Goal: Information Seeking & Learning: Learn about a topic

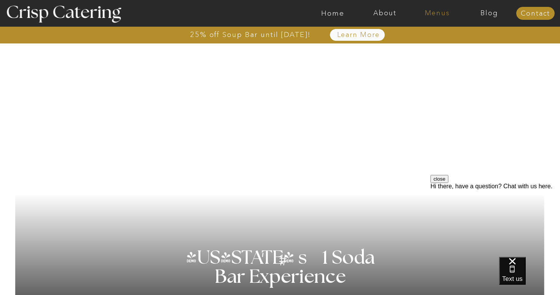
click at [438, 10] on nav "Menus" at bounding box center [437, 14] width 52 height 8
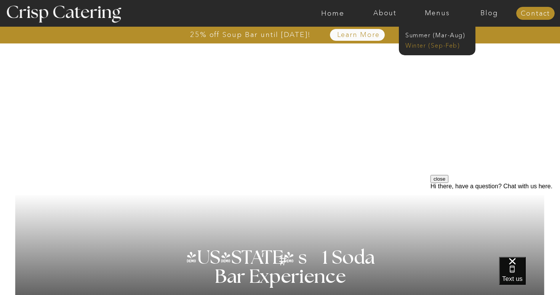
click at [425, 44] on nav "Winter (Sep-Feb)" at bounding box center [436, 44] width 63 height 7
click at [430, 35] on nav "Summer (Mar-Aug)" at bounding box center [439, 34] width 68 height 7
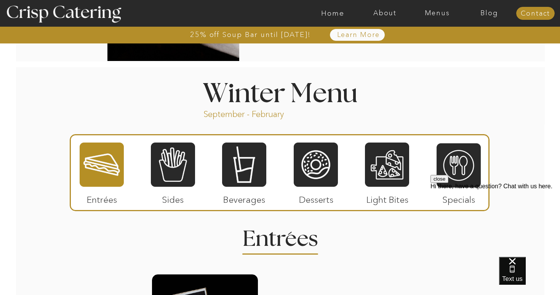
scroll to position [820, 0]
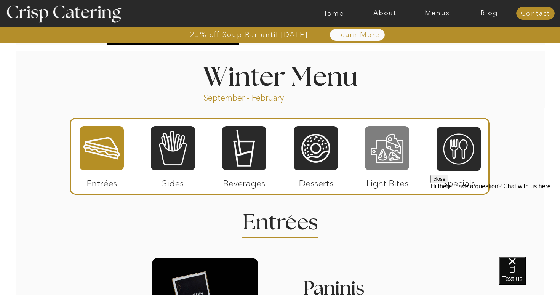
click at [391, 155] on div at bounding box center [387, 148] width 44 height 46
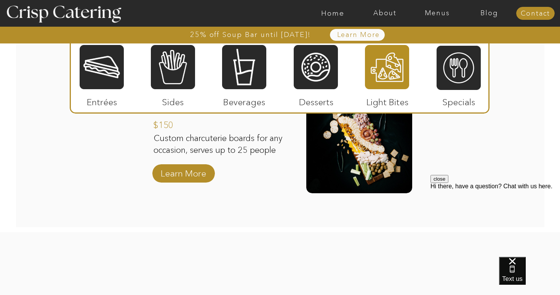
scroll to position [923, 0]
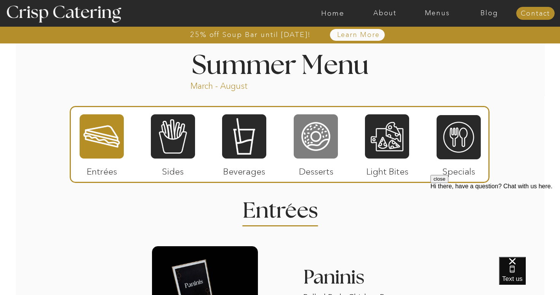
scroll to position [632, 0]
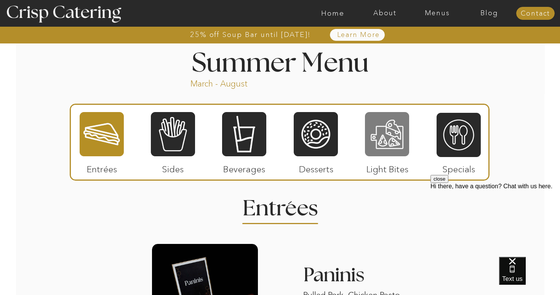
click at [378, 133] on div at bounding box center [387, 134] width 44 height 46
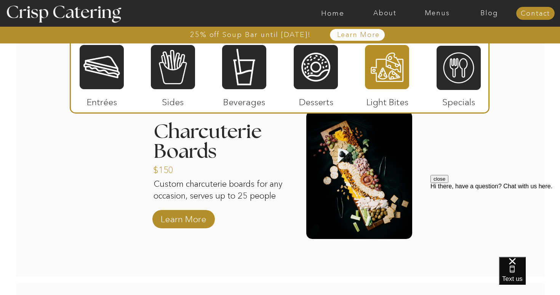
scroll to position [778, 0]
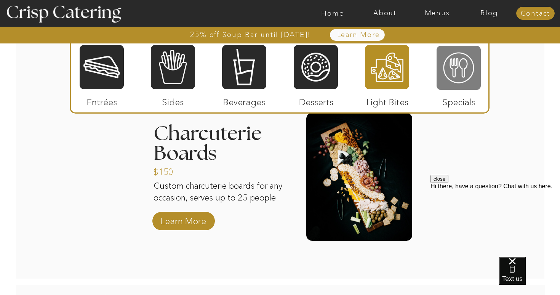
click at [454, 67] on div at bounding box center [459, 68] width 44 height 46
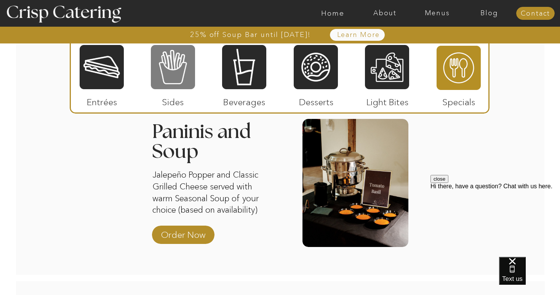
click at [178, 74] on div at bounding box center [173, 67] width 44 height 46
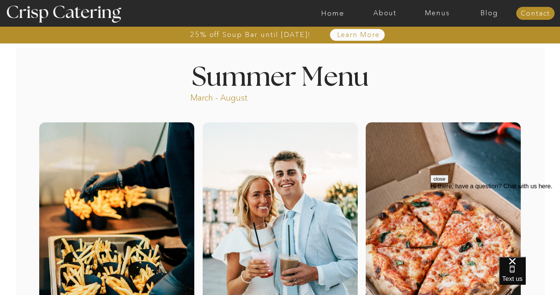
scroll to position [0, 0]
click at [352, 33] on nav "Learn More" at bounding box center [358, 35] width 78 height 8
